Goal: Task Accomplishment & Management: Use online tool/utility

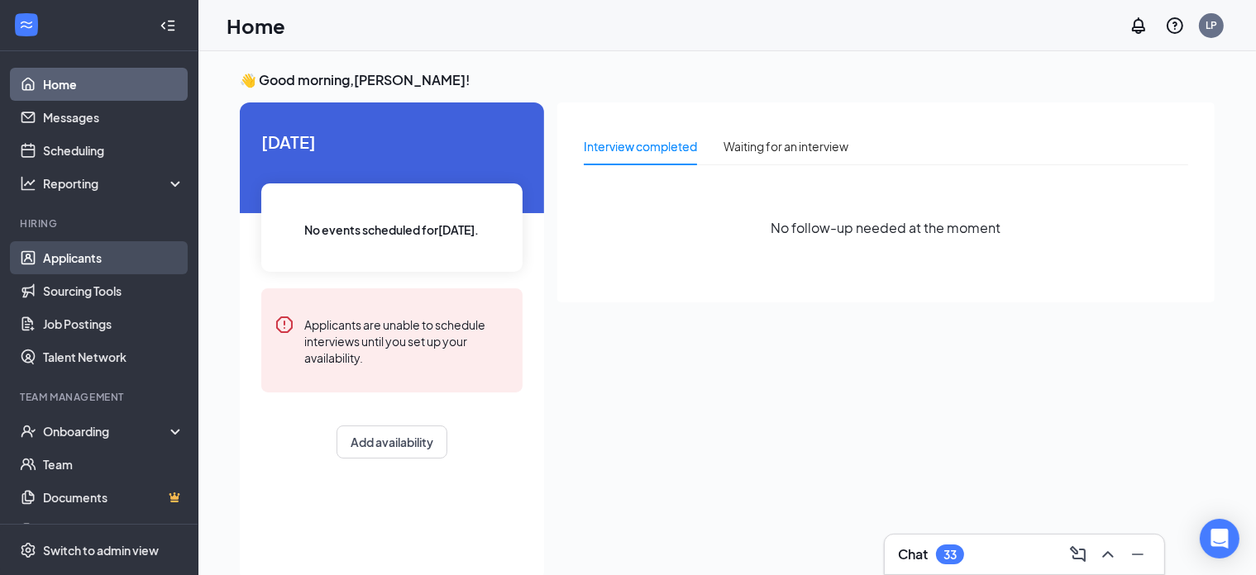
click at [84, 260] on link "Applicants" at bounding box center [113, 257] width 141 height 33
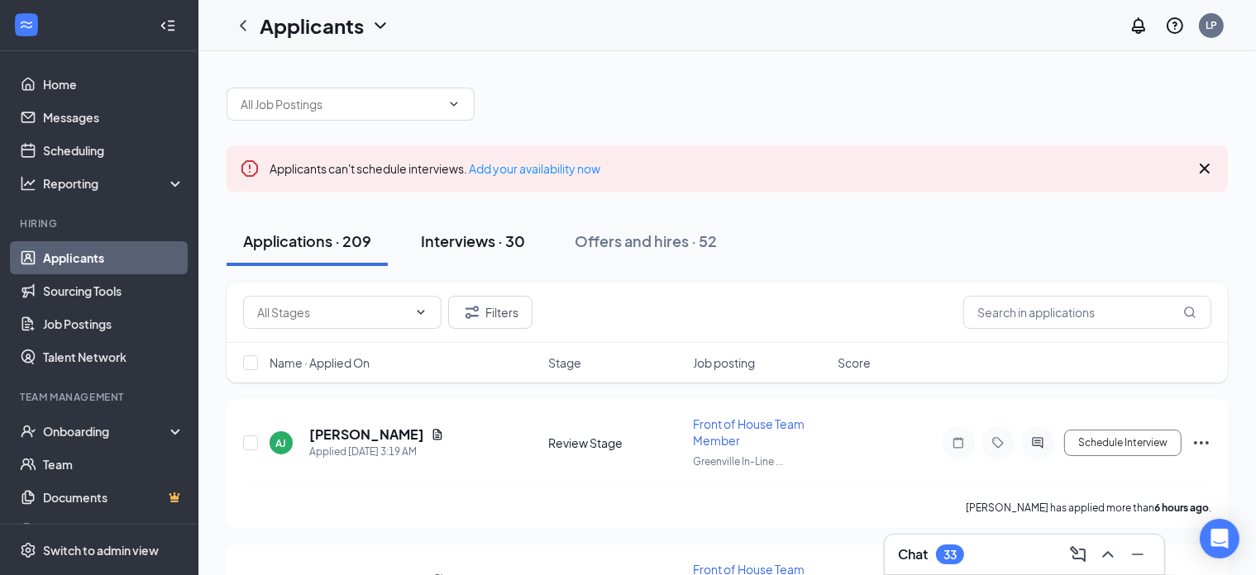
click at [480, 246] on div "Interviews · 30" at bounding box center [473, 241] width 104 height 21
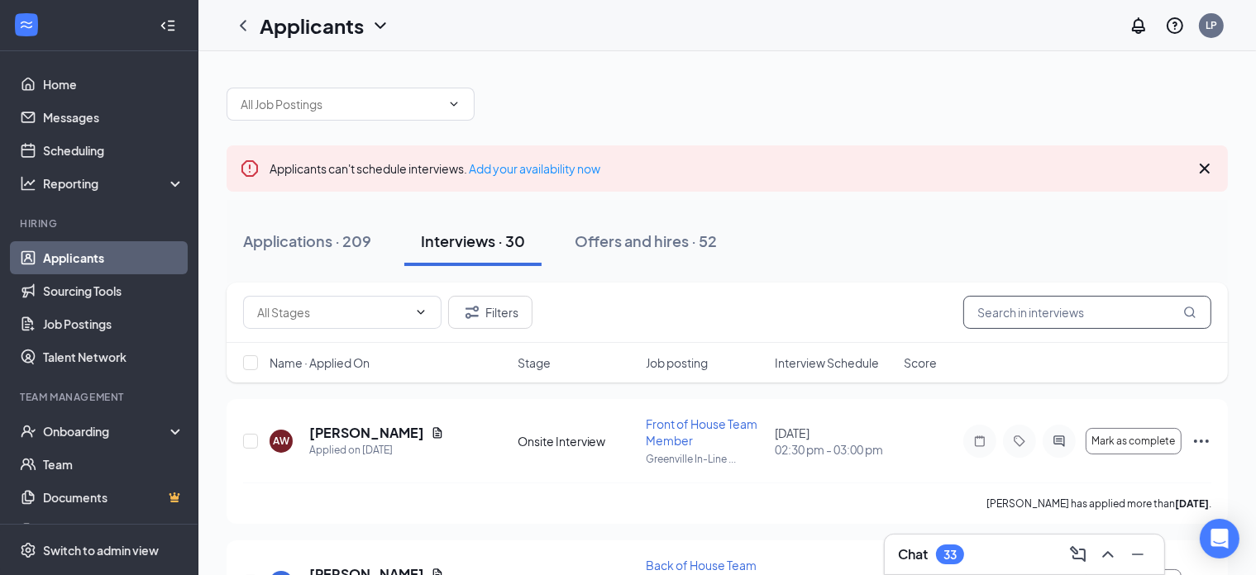
click at [988, 315] on input "text" at bounding box center [1087, 312] width 248 height 33
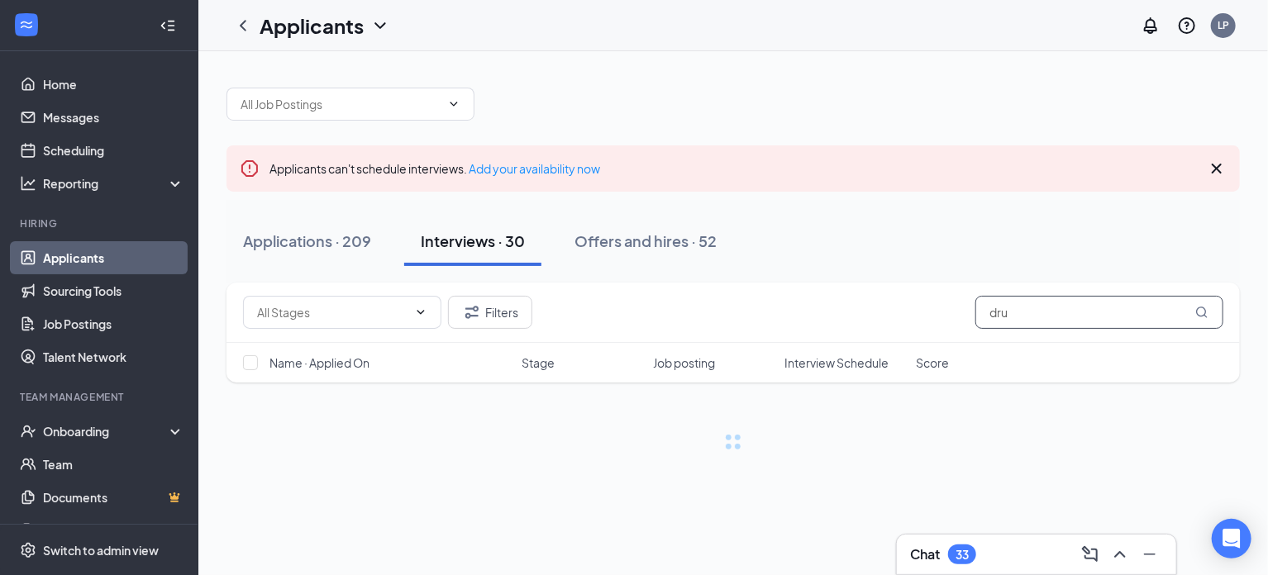
type input "dru"
